Goal: Task Accomplishment & Management: Manage account settings

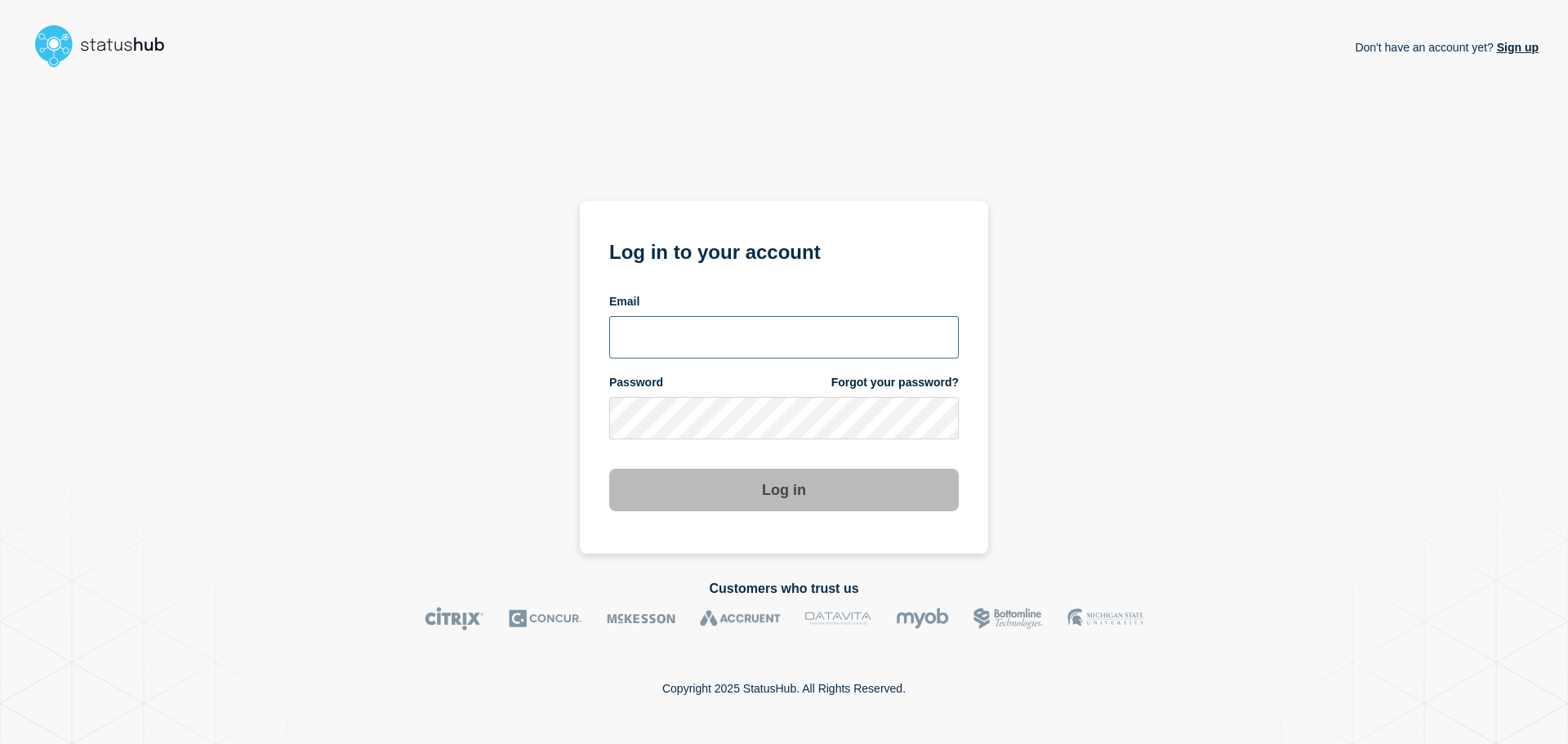
type input "[PERSON_NAME][EMAIL_ADDRESS][PERSON_NAME][DOMAIN_NAME]"
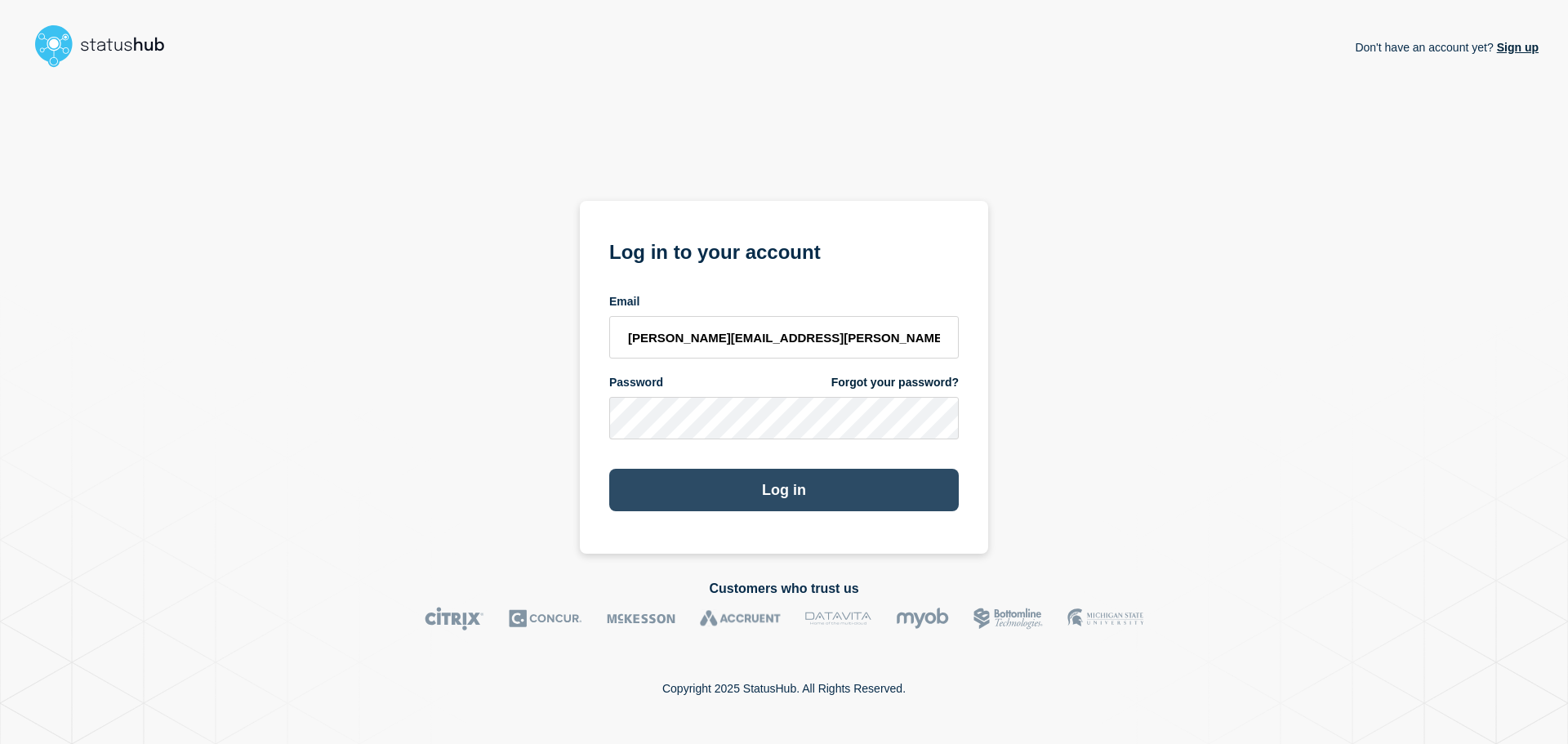
click at [780, 498] on button "Log in" at bounding box center [784, 490] width 349 height 43
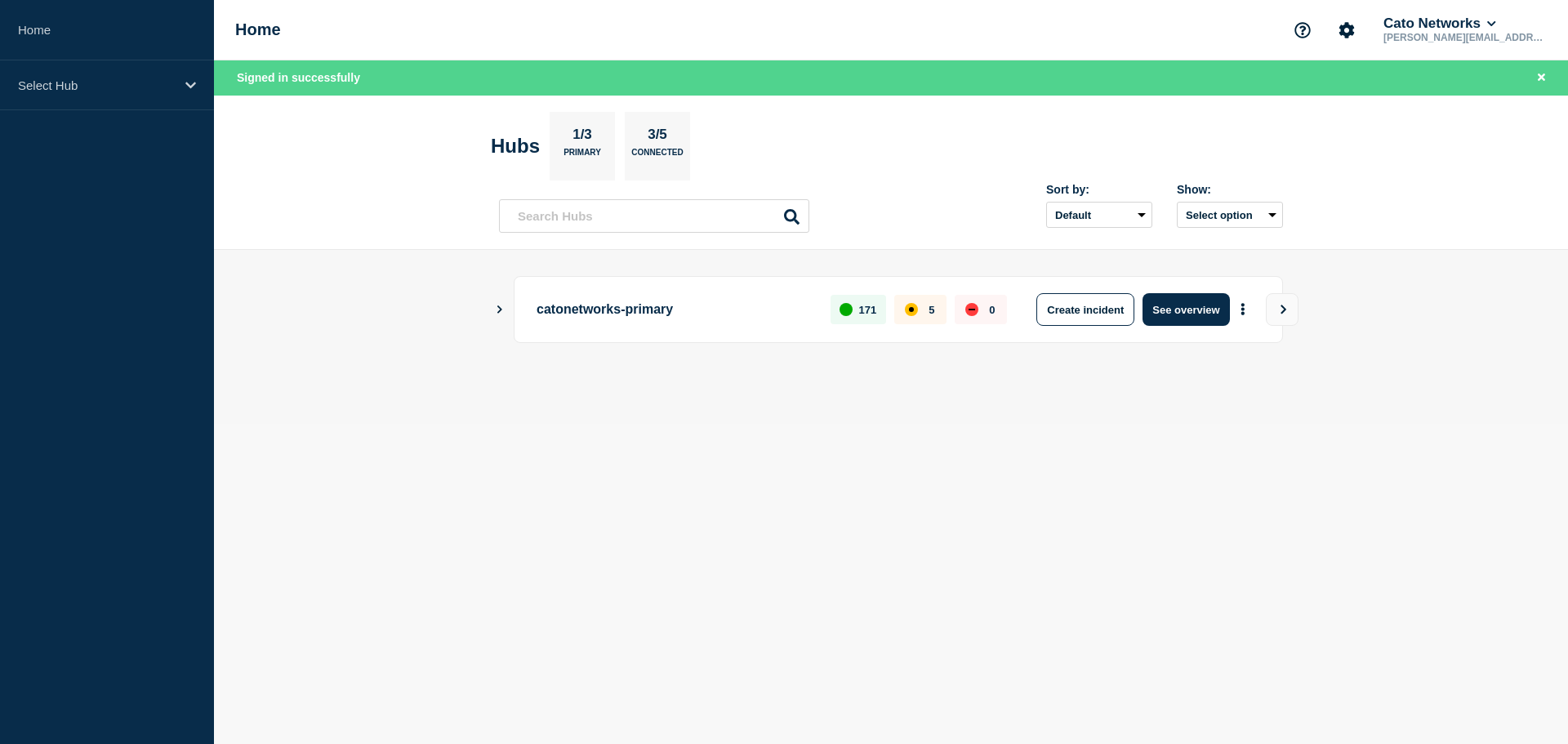
click at [500, 310] on icon "Show Connected Hubs" at bounding box center [499, 309] width 11 height 8
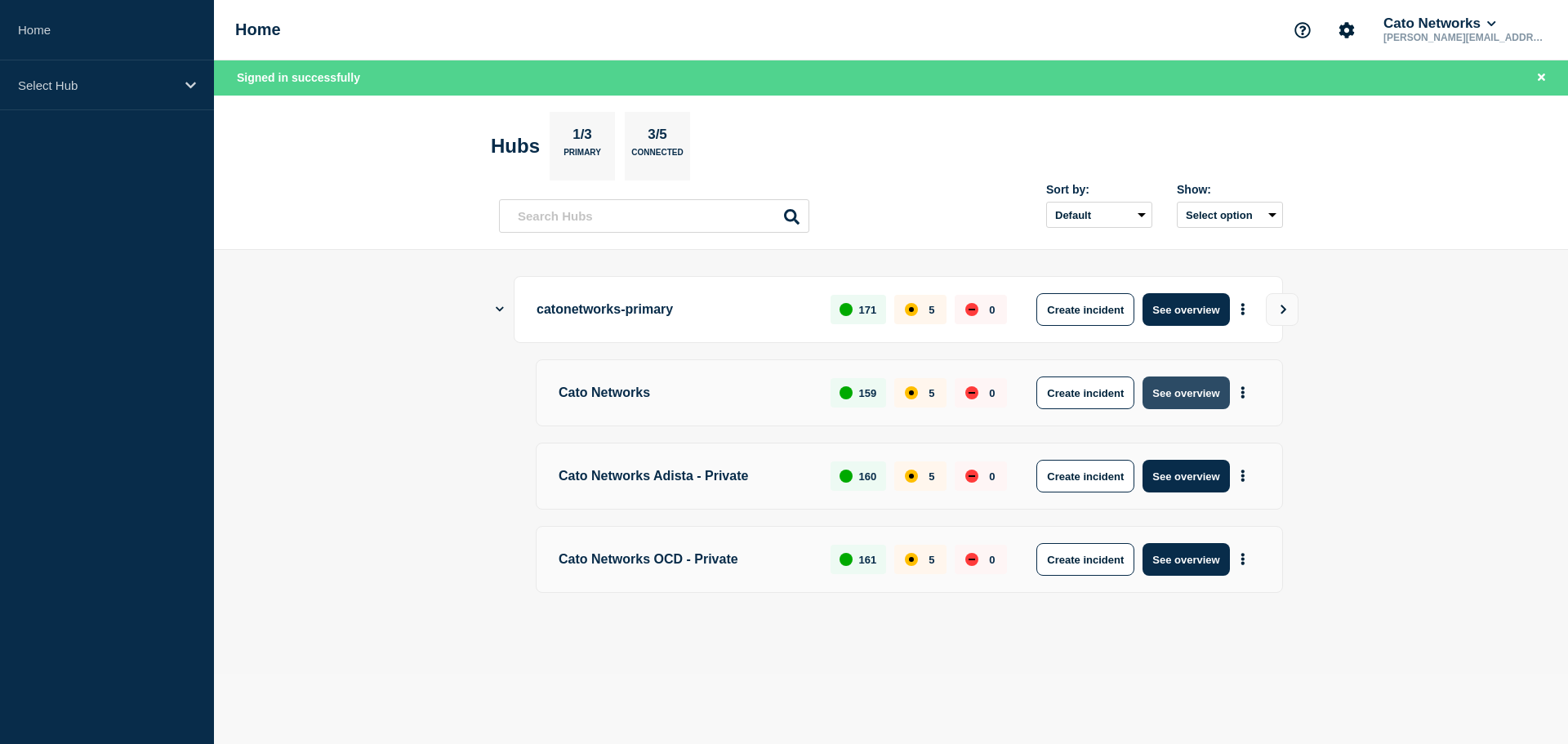
click at [1178, 395] on button "See overview" at bounding box center [1186, 392] width 87 height 33
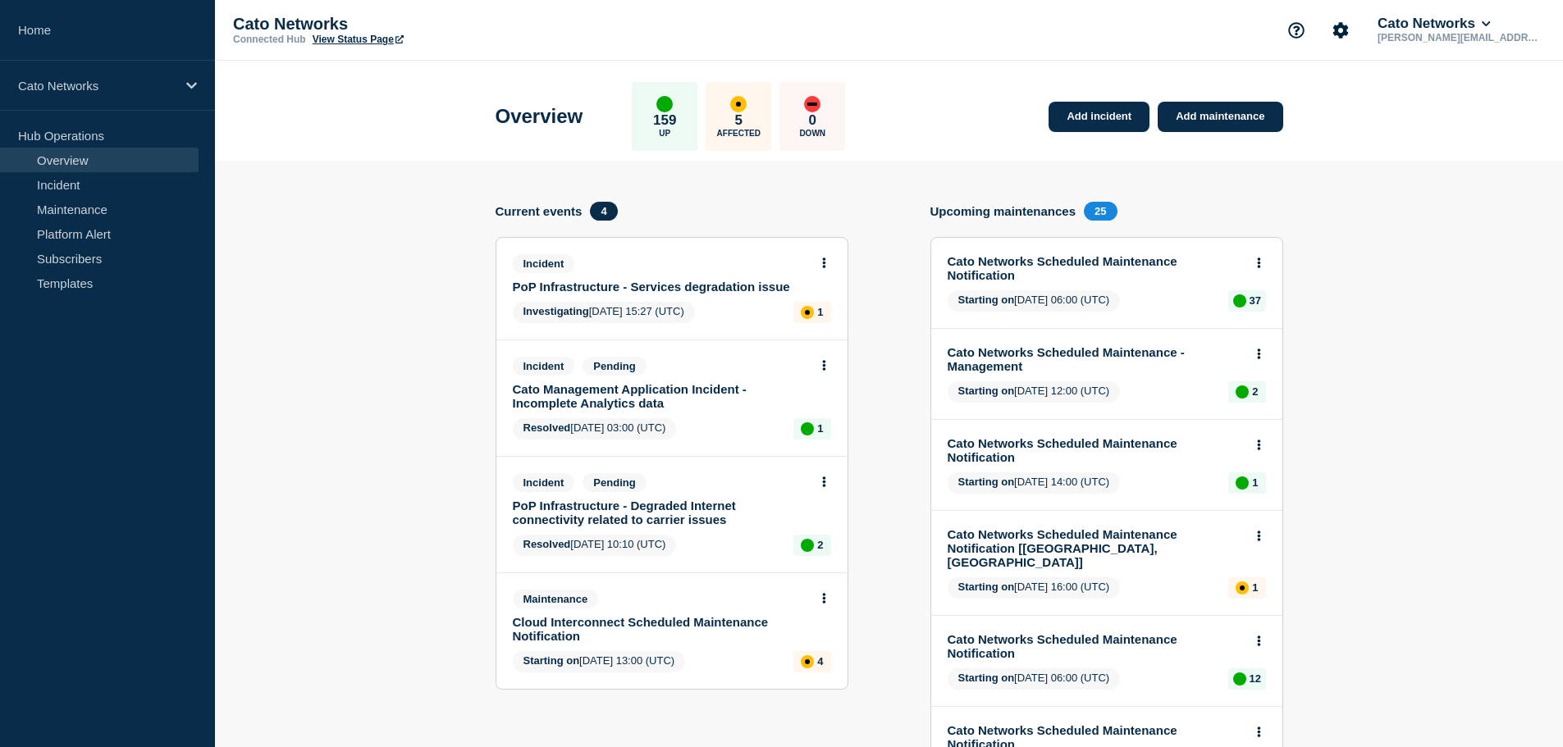
click at [726, 288] on link "PoP Infrastructure - Services degradation issue" at bounding box center [661, 287] width 296 height 14
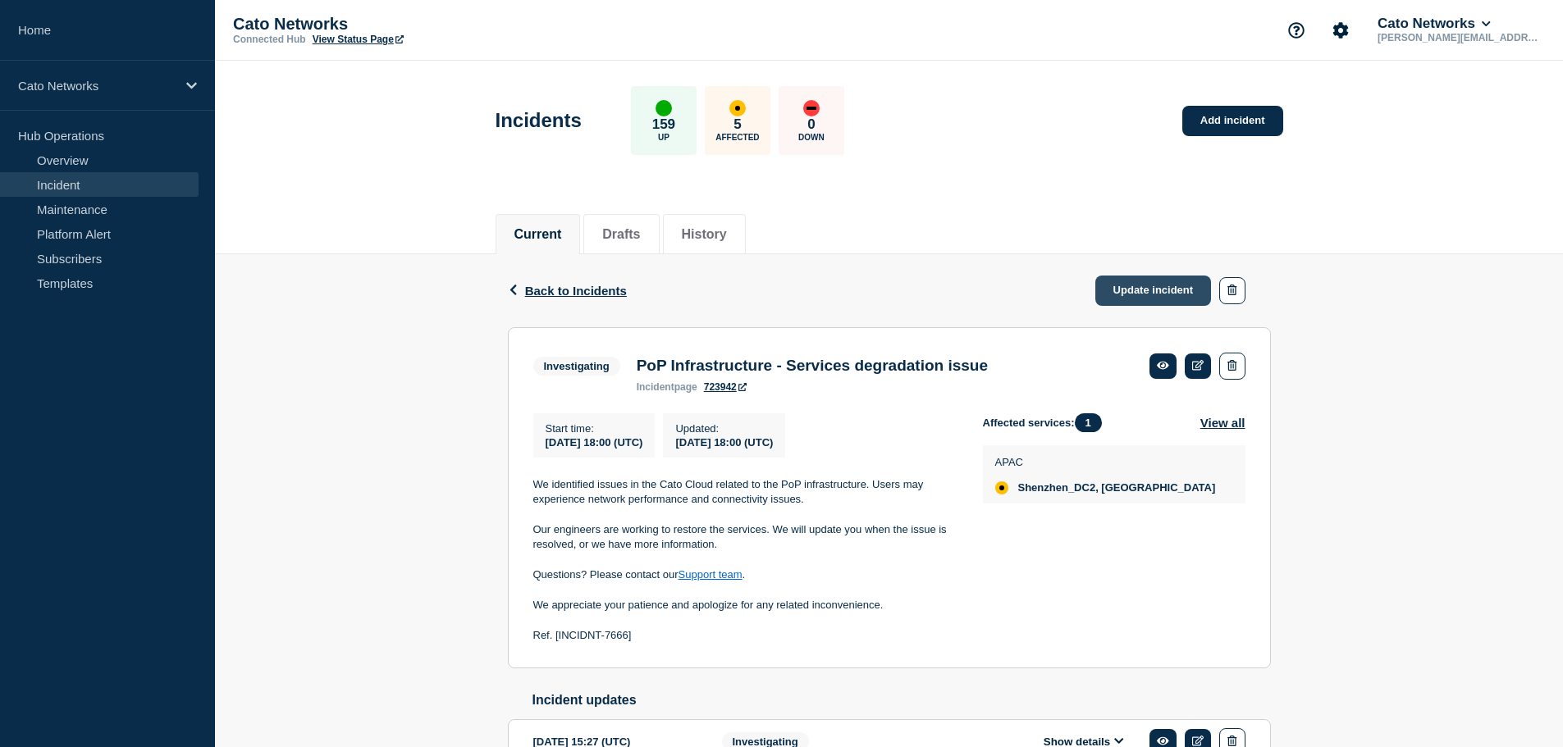
click at [1149, 290] on link "Update incident" at bounding box center [1153, 291] width 117 height 30
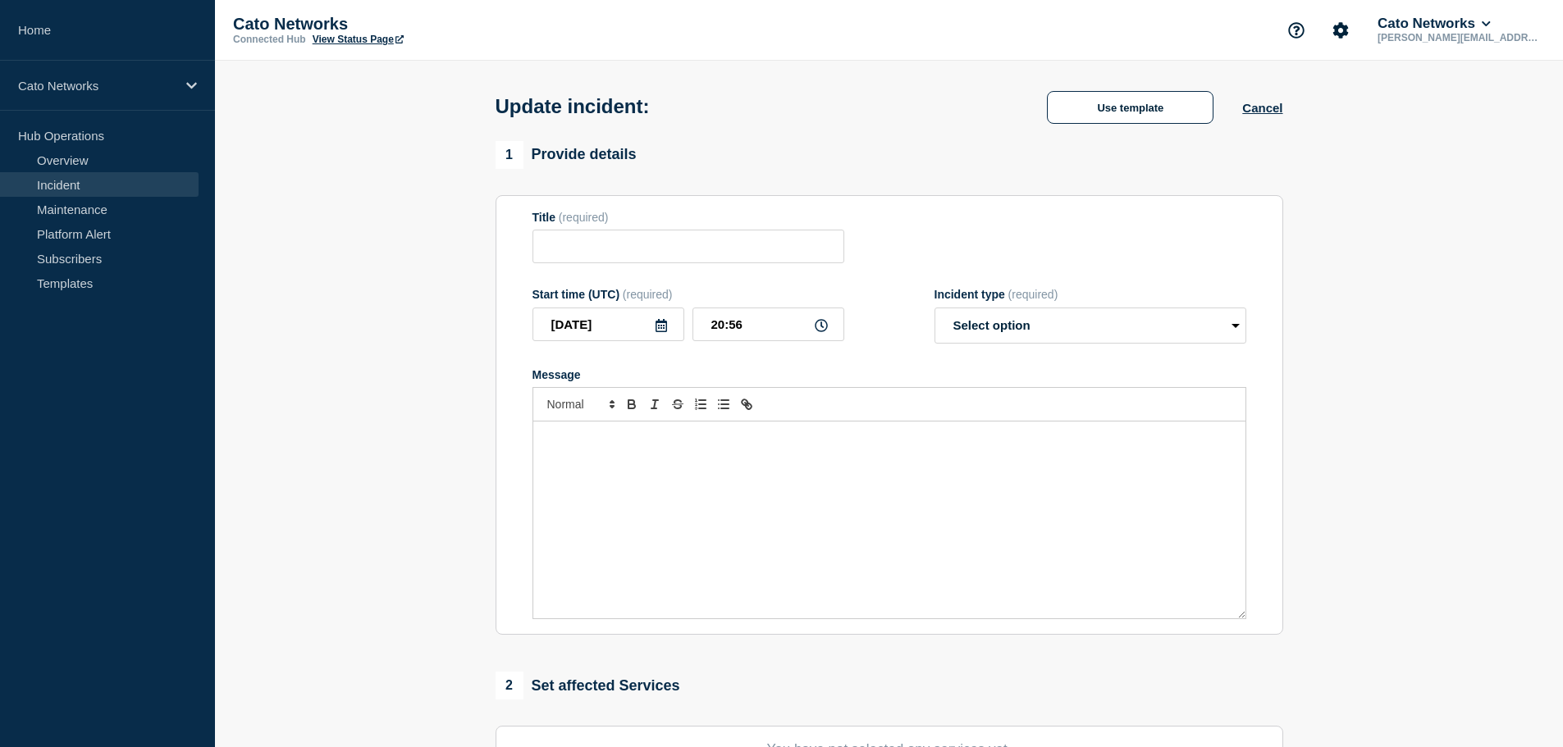
type input "PoP Infrastructure - Services degradation issue"
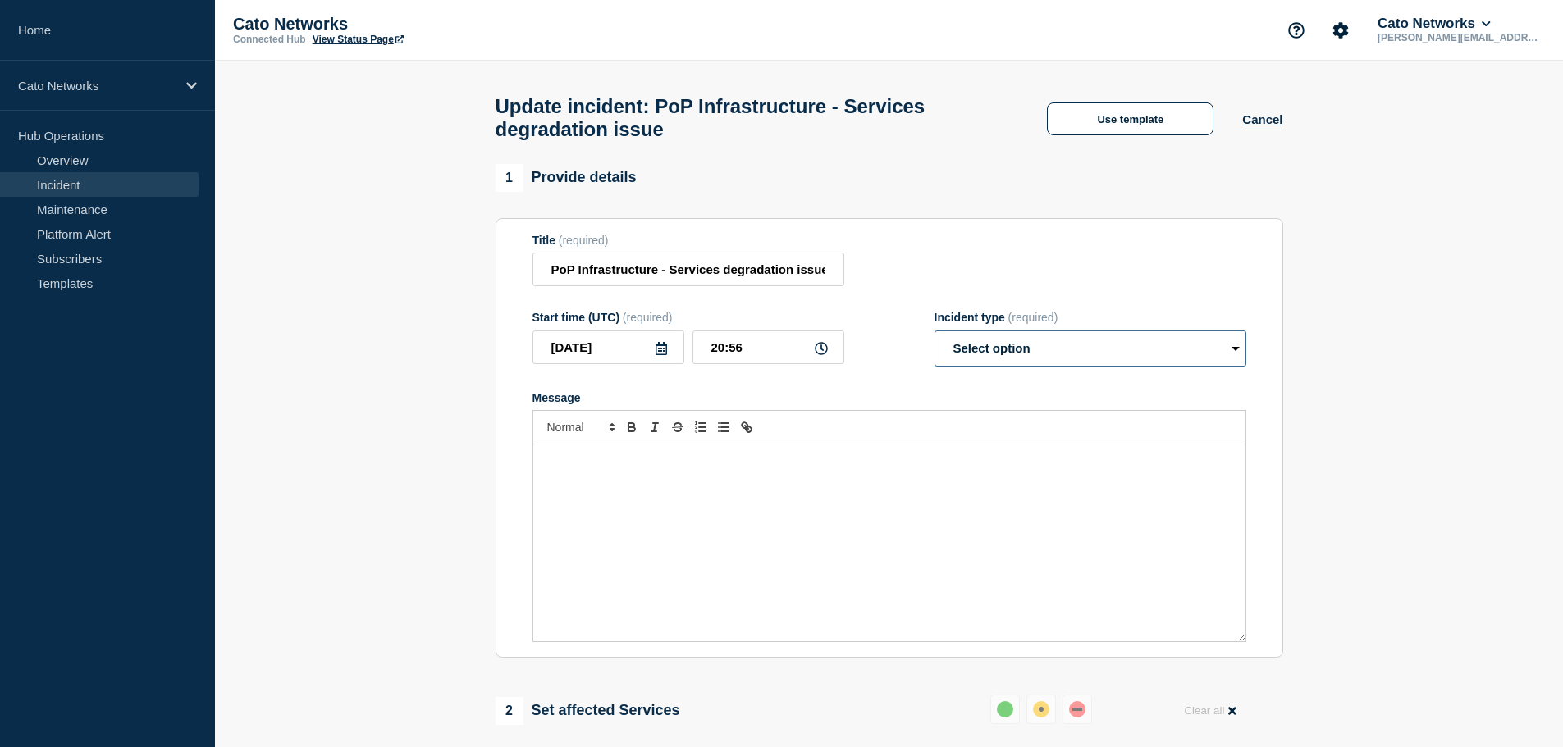
click at [999, 357] on select "Select option Investigating Identified Monitoring Resolved" at bounding box center [1090, 349] width 312 height 36
select select "investigating"
click at [934, 338] on select "Select option Investigating Identified Monitoring Resolved" at bounding box center [1090, 349] width 312 height 36
click at [702, 531] on div "Message" at bounding box center [889, 543] width 712 height 197
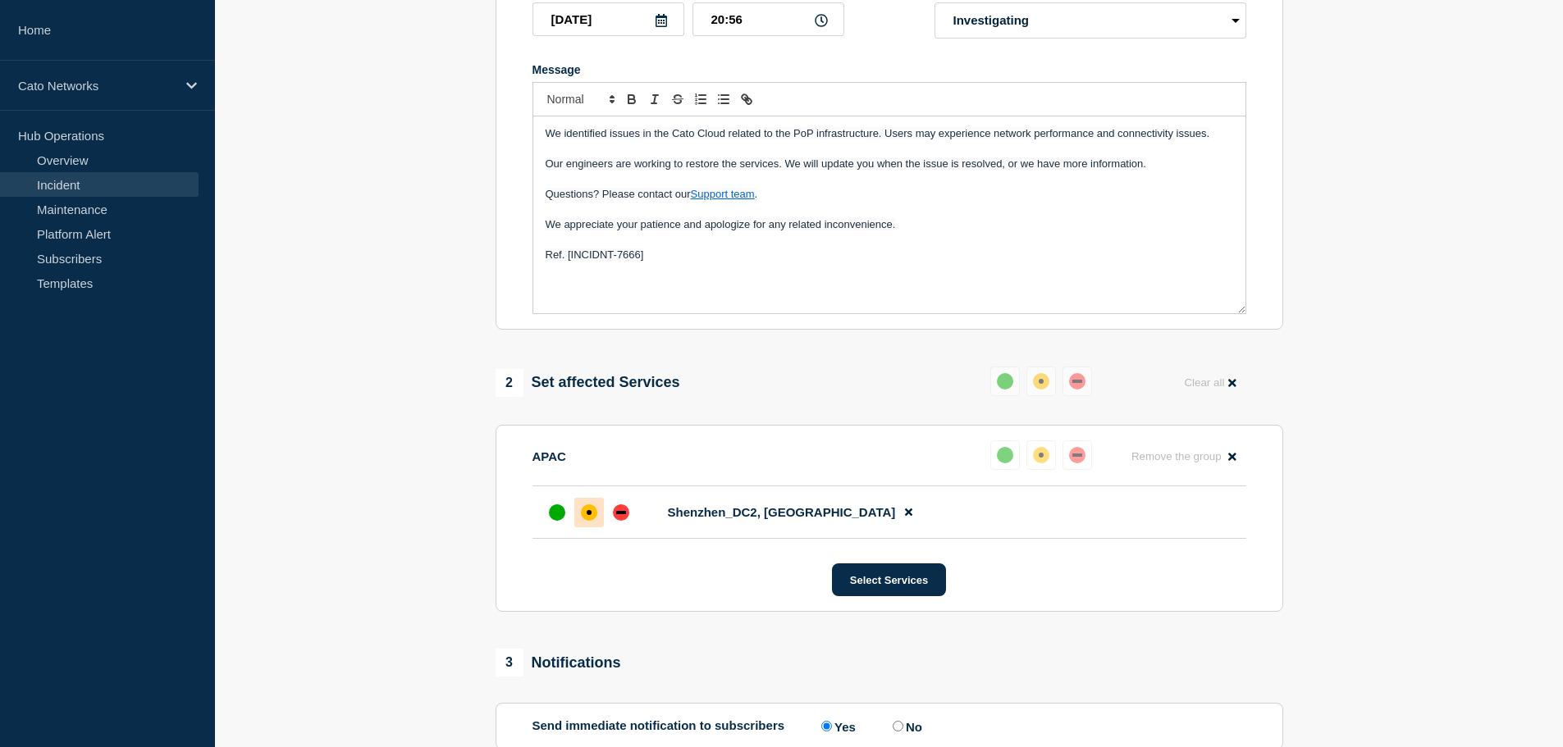
scroll to position [574, 0]
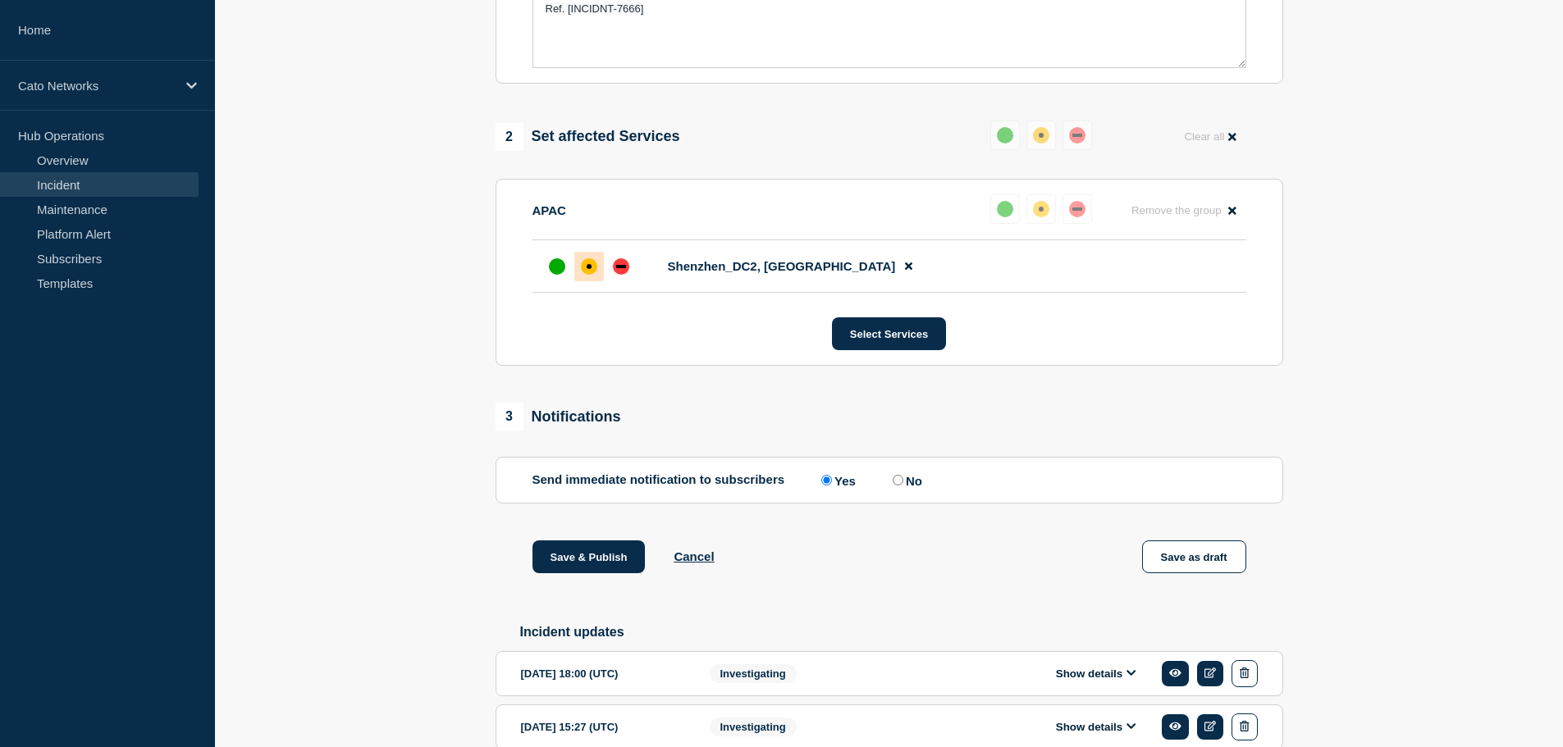
click at [900, 486] on input "No" at bounding box center [898, 480] width 11 height 11
radio input "true"
radio input "false"
click at [592, 563] on button "Save & Publish" at bounding box center [588, 557] width 113 height 33
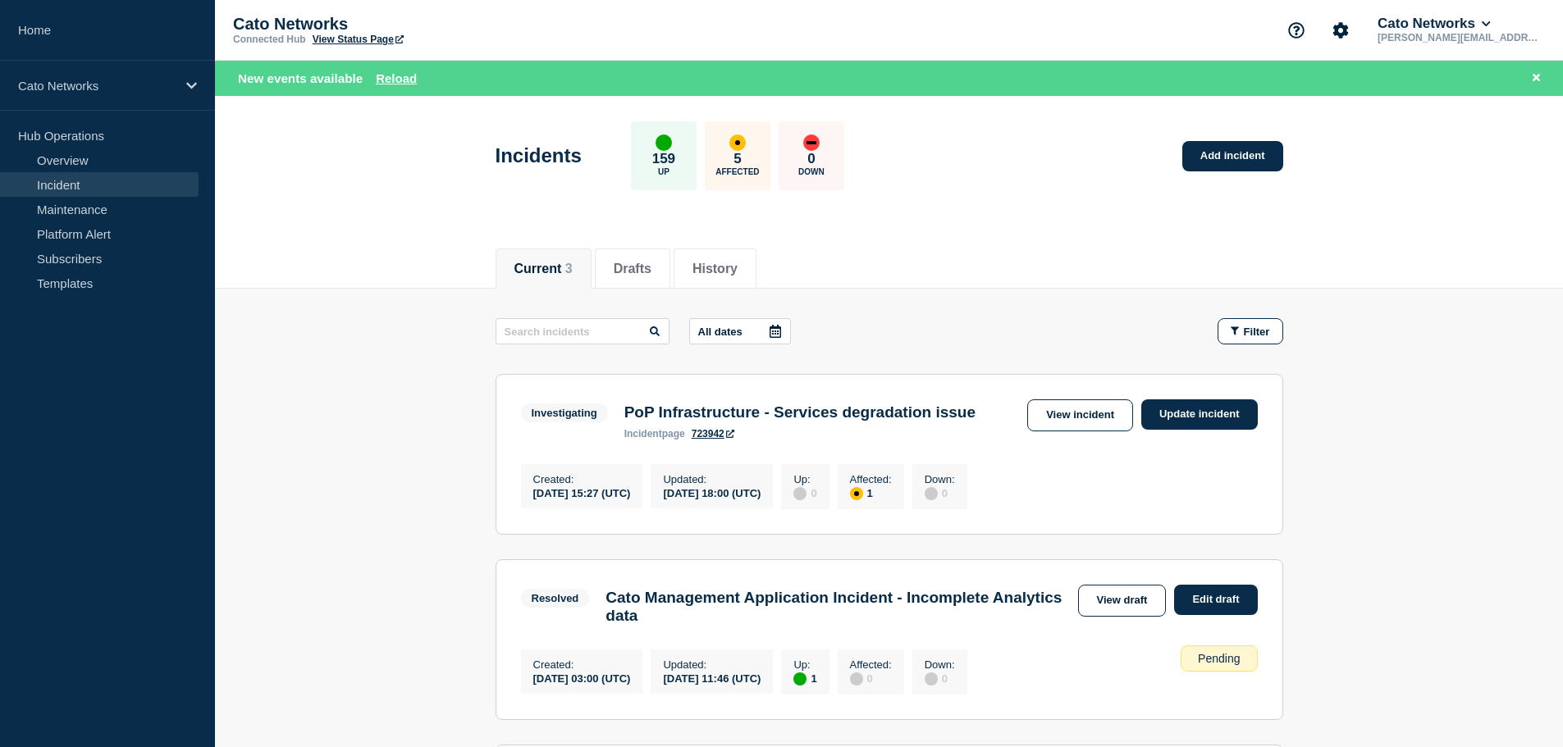
click at [733, 438] on icon at bounding box center [730, 434] width 8 height 8
